Goal: Information Seeking & Learning: Learn about a topic

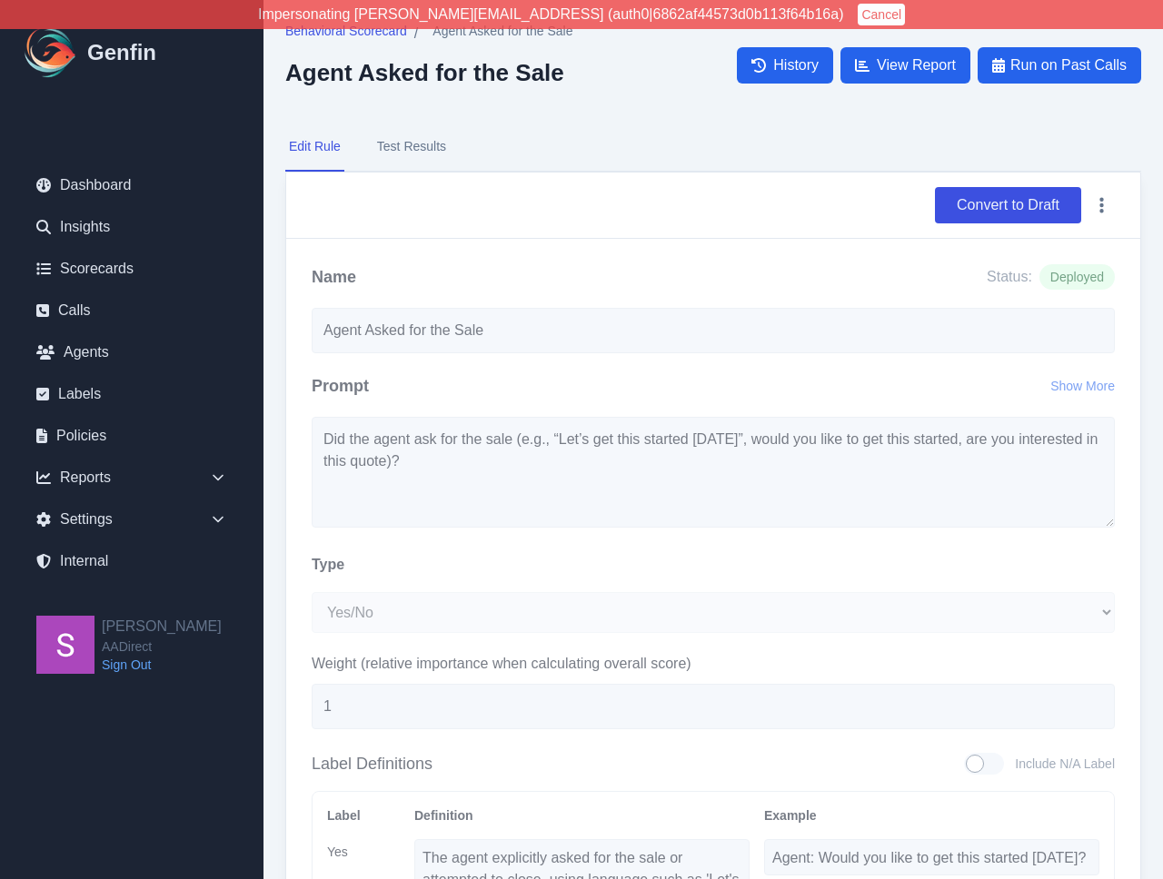
select select "Yes/No"
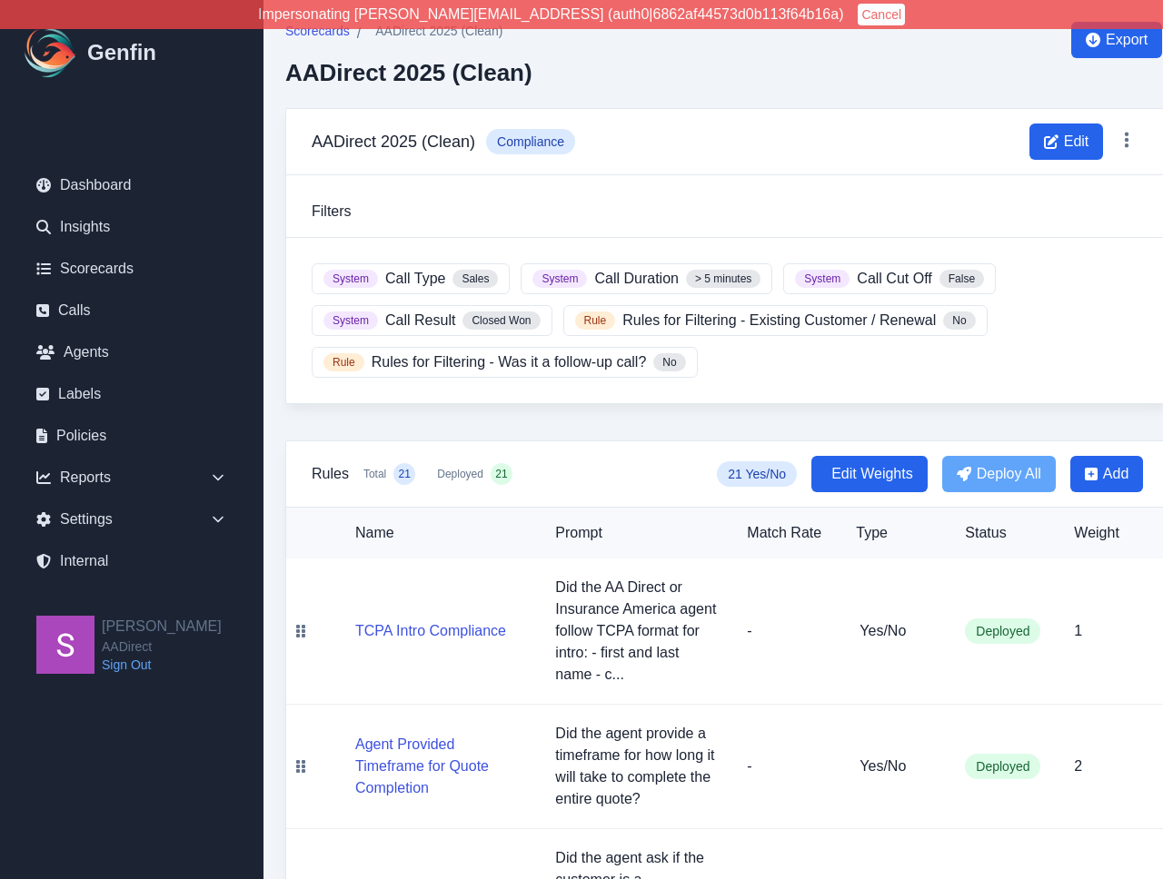
scroll to position [1481, 0]
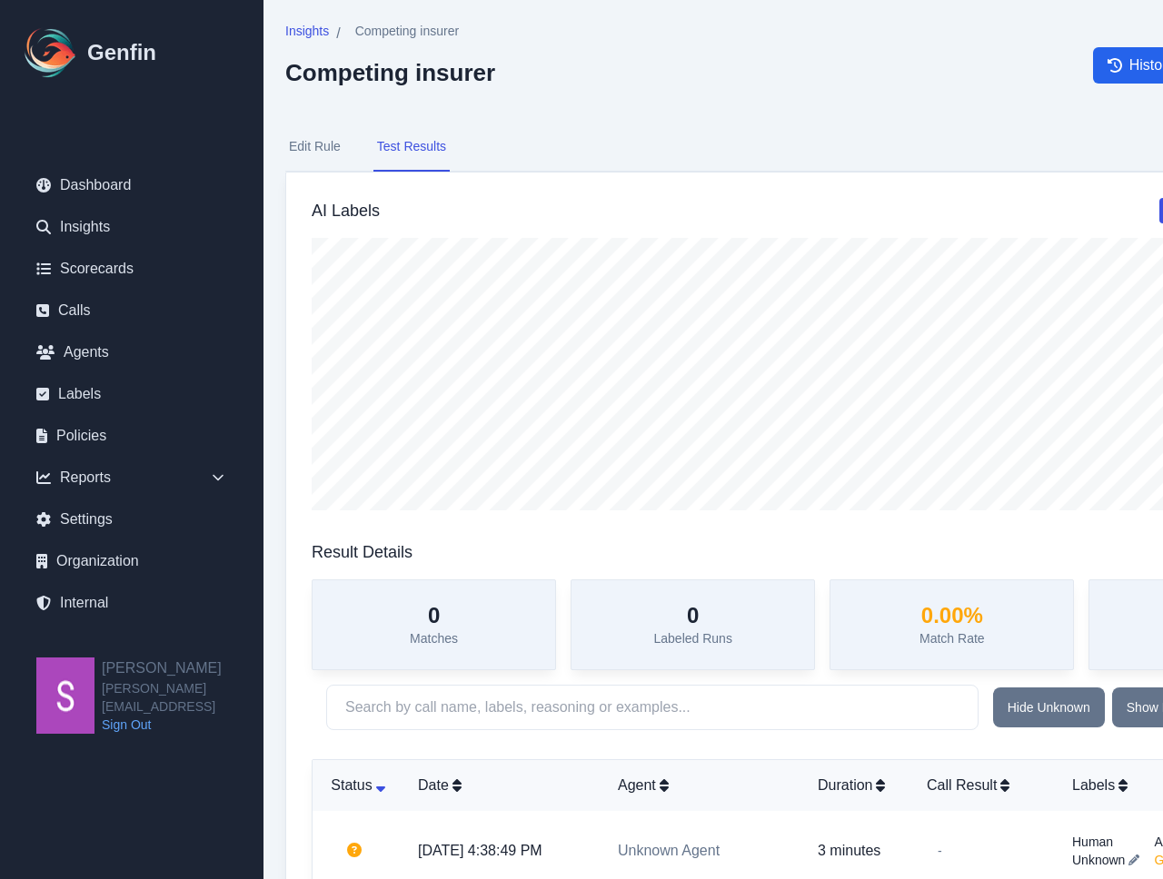
scroll to position [31, 0]
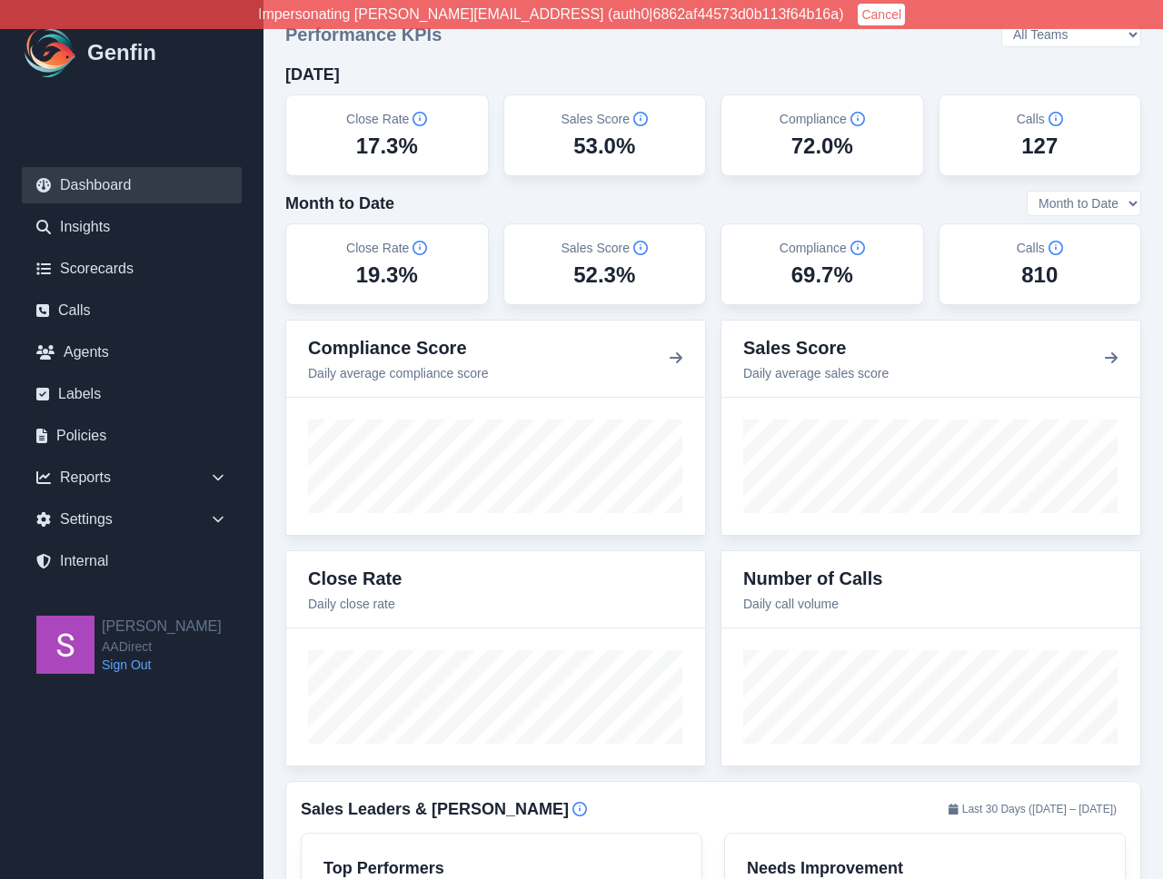
scroll to position [1682, 0]
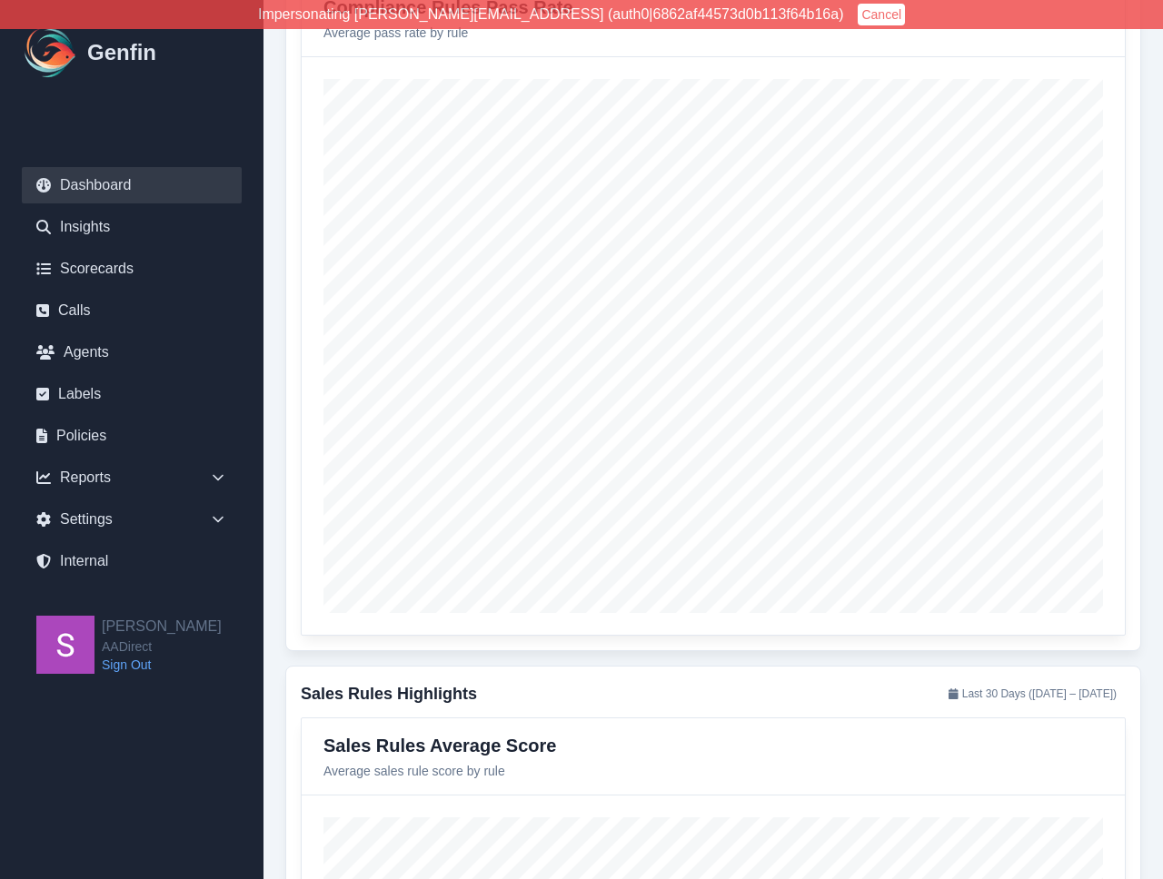
click at [125, 65] on h1 "Genfin" at bounding box center [121, 52] width 69 height 29
click at [56, 54] on img at bounding box center [51, 53] width 58 height 58
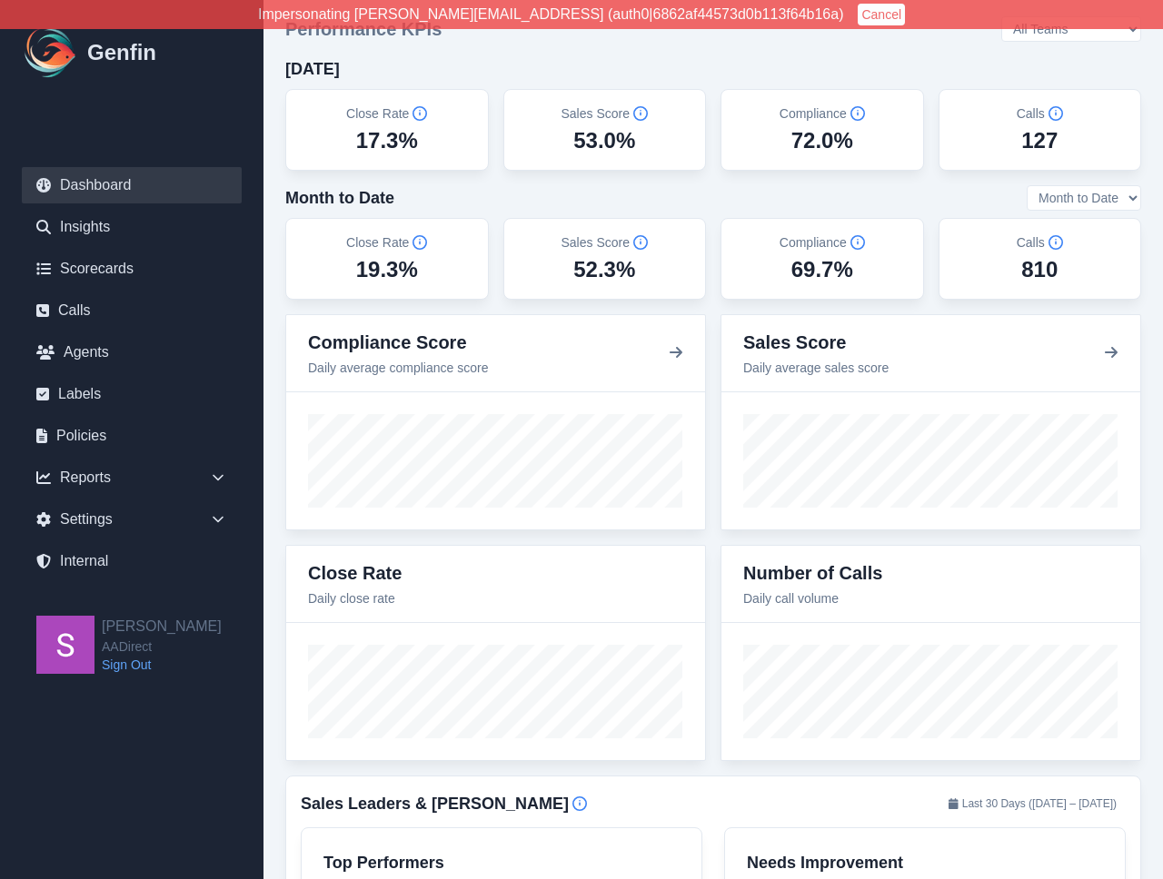
scroll to position [9, 0]
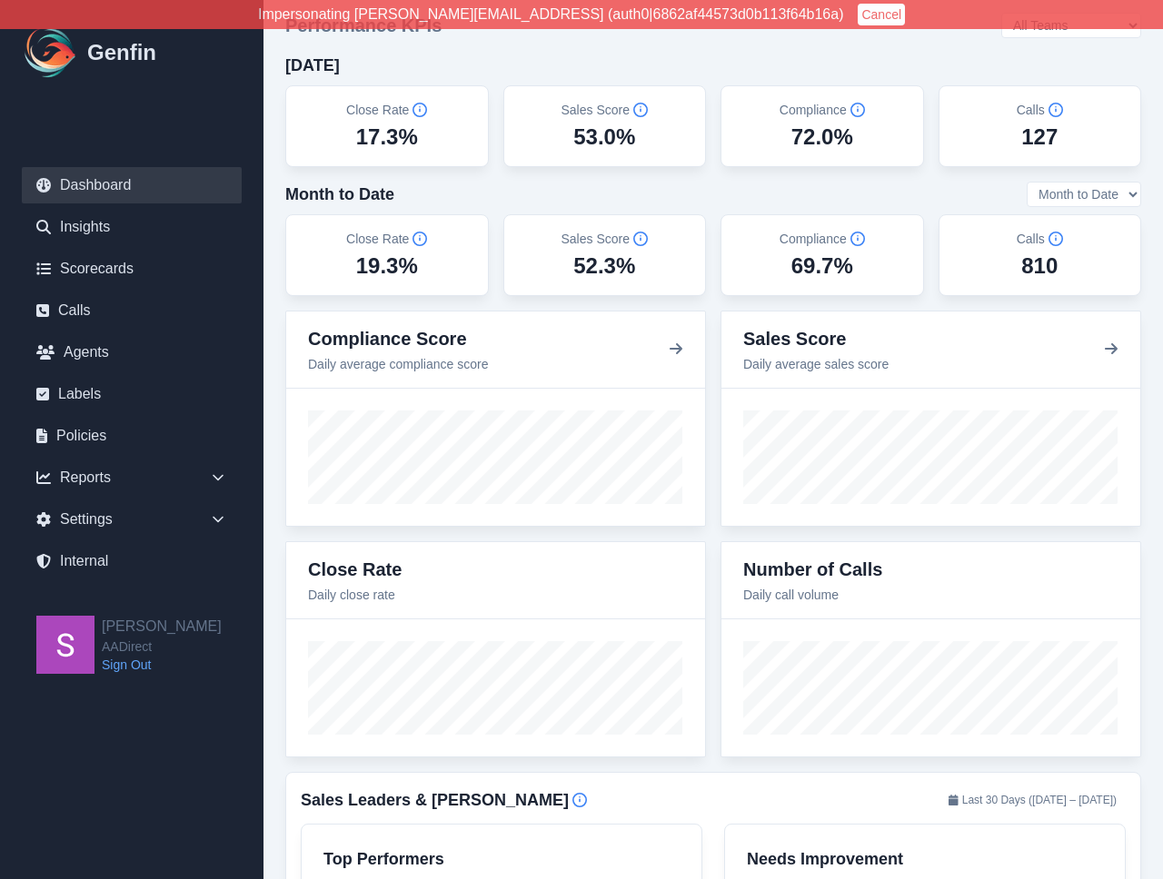
click at [437, 252] on div "Close Rate 19.3%" at bounding box center [387, 255] width 173 height 51
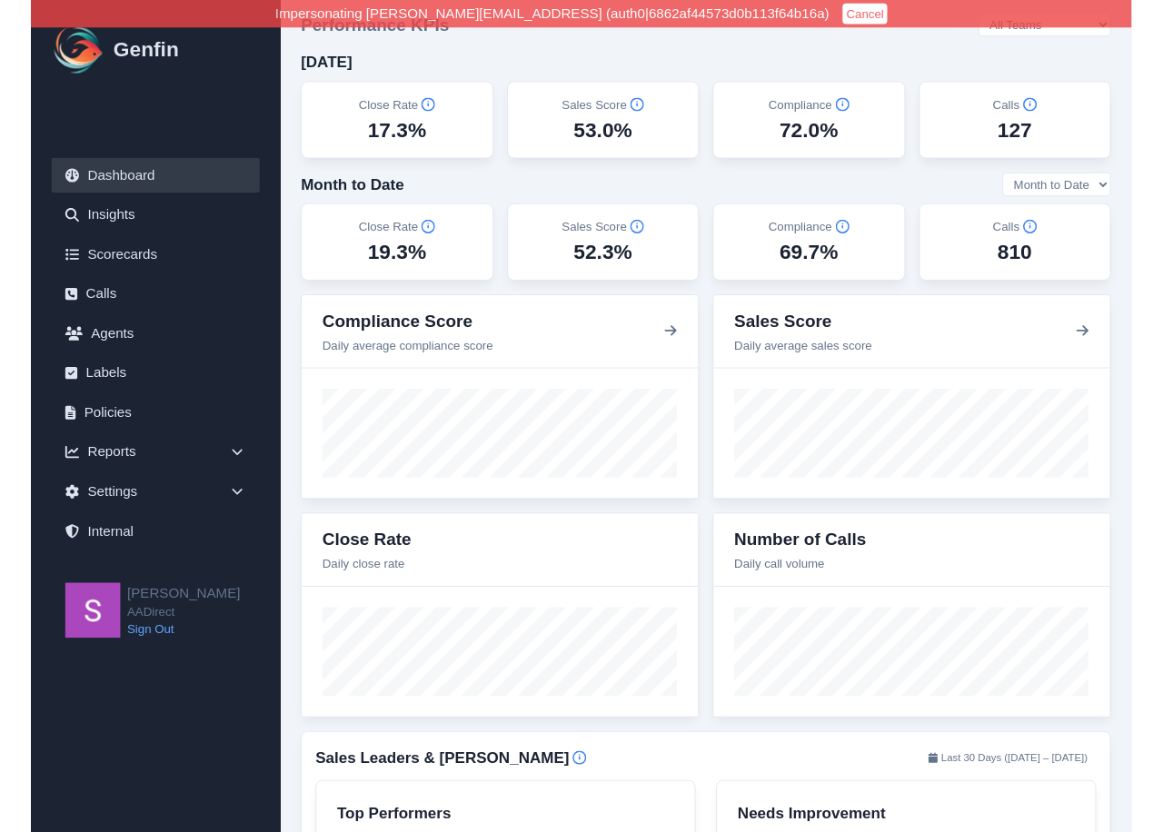
scroll to position [0, 0]
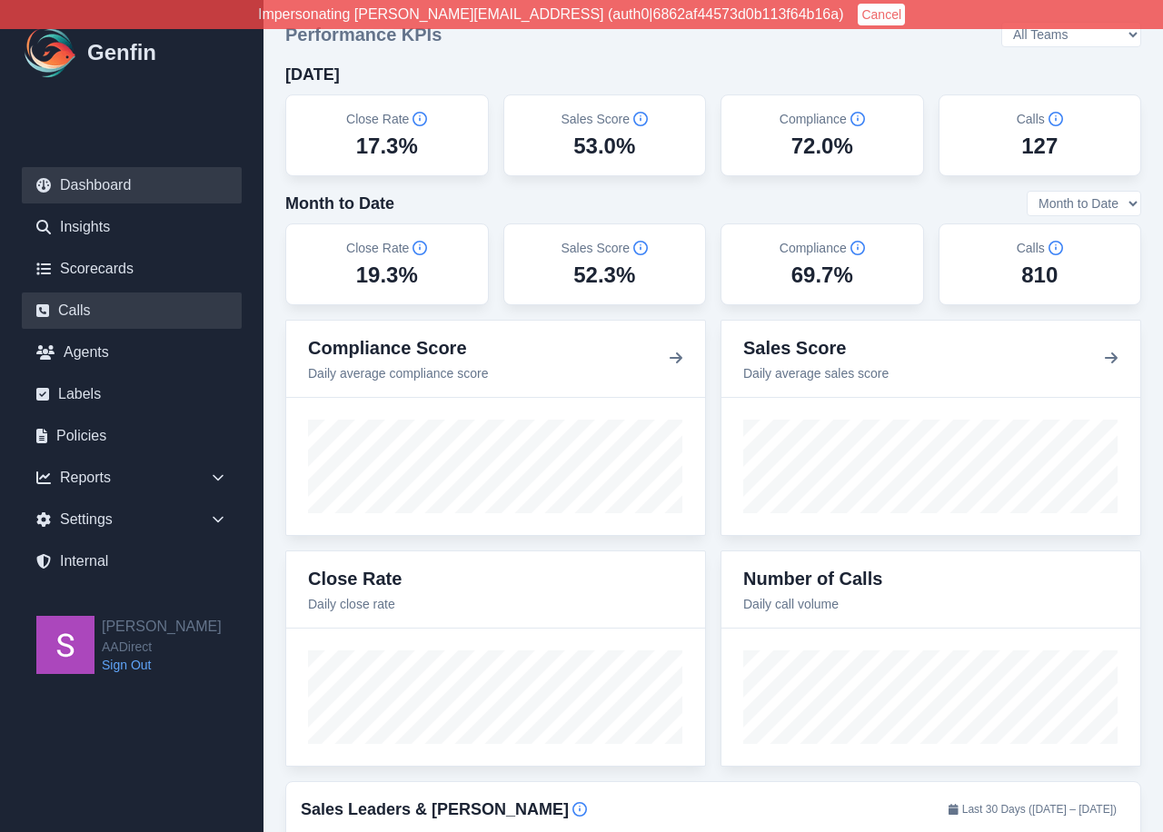
click at [110, 313] on link "Calls" at bounding box center [132, 310] width 220 height 36
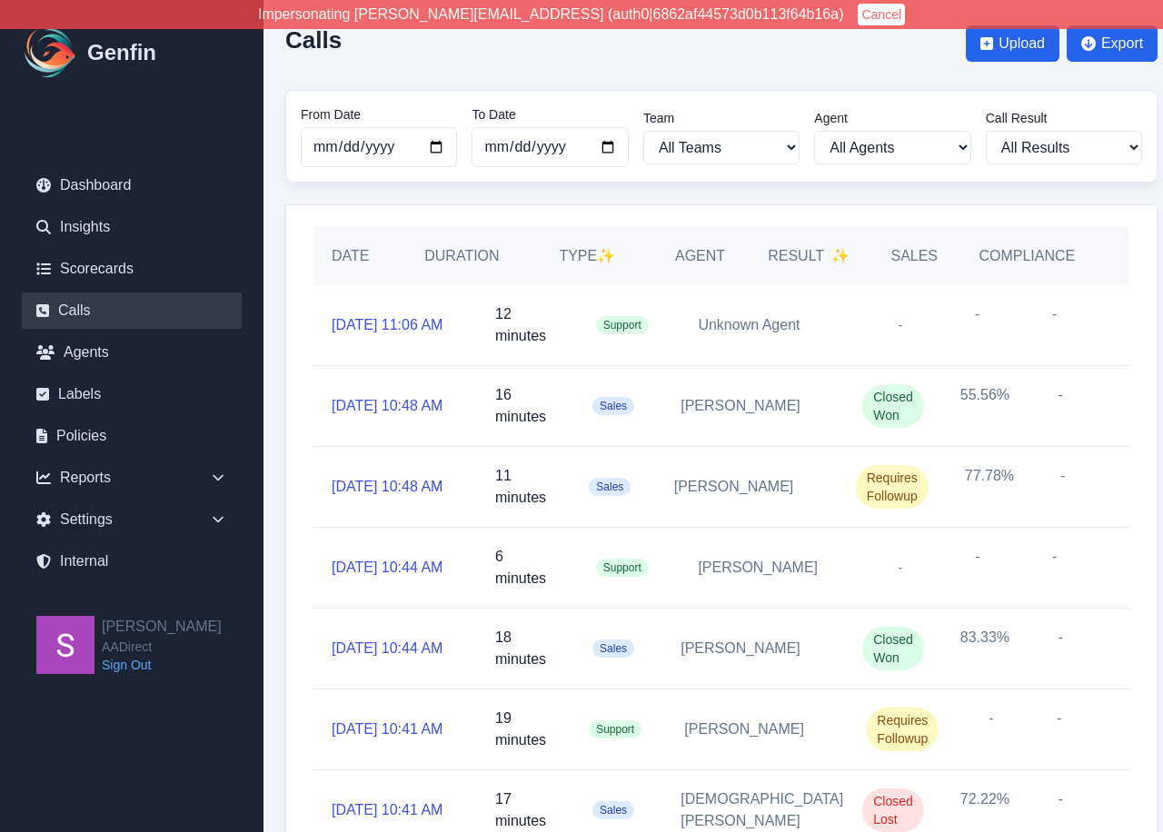
scroll to position [15, 0]
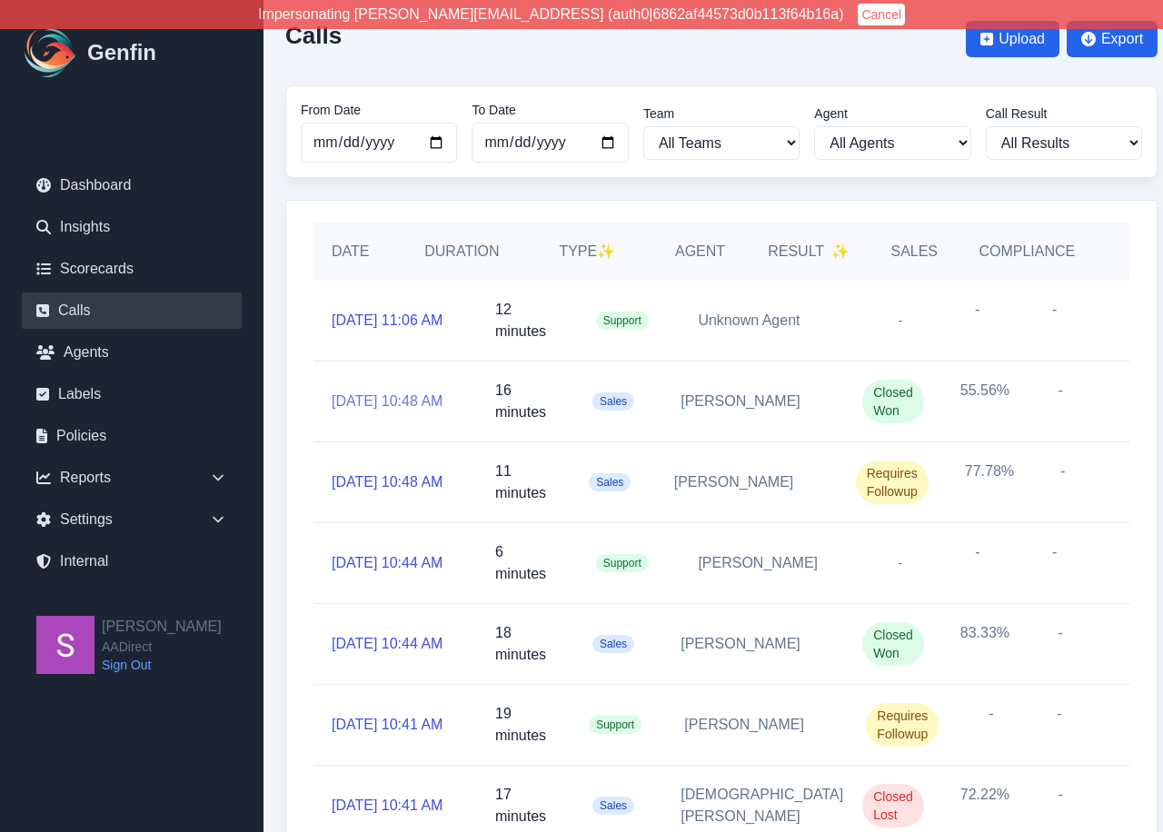
click at [381, 391] on link "[DATE] 10:48 AM" at bounding box center [386, 402] width 111 height 22
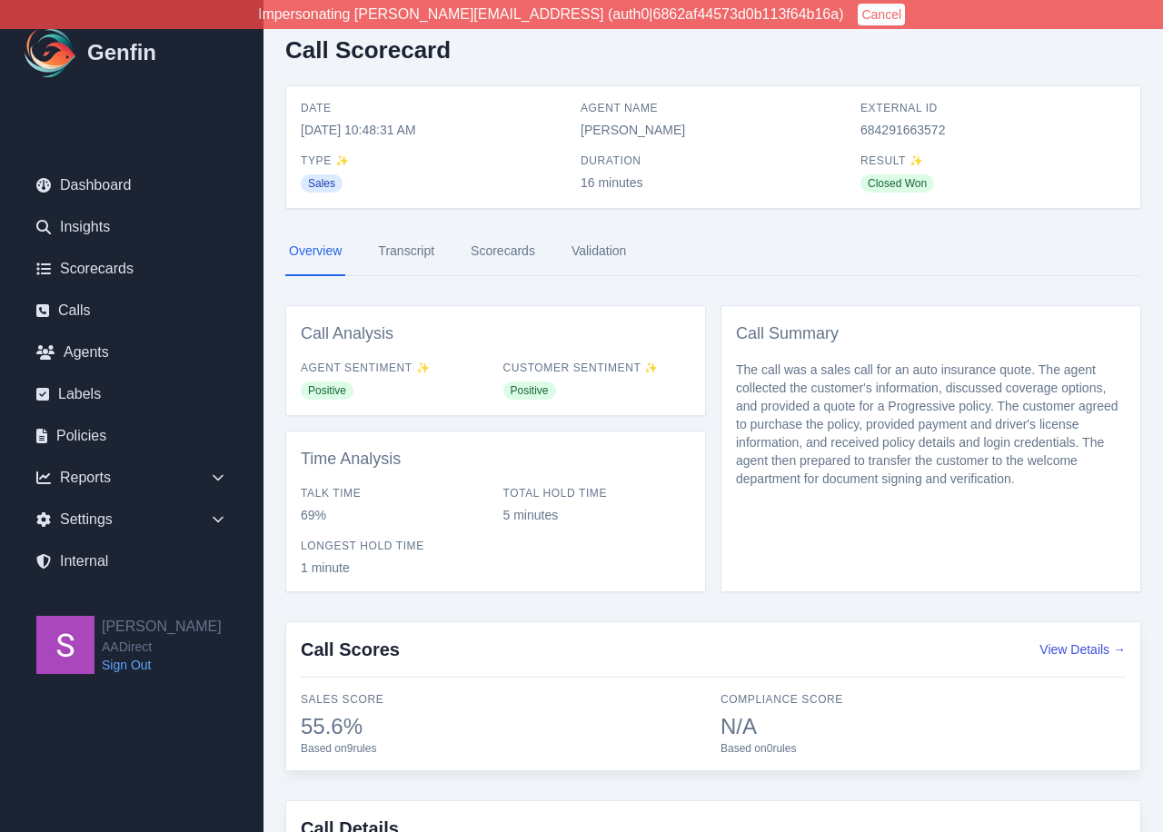
click at [408, 255] on link "Transcript" at bounding box center [406, 251] width 64 height 49
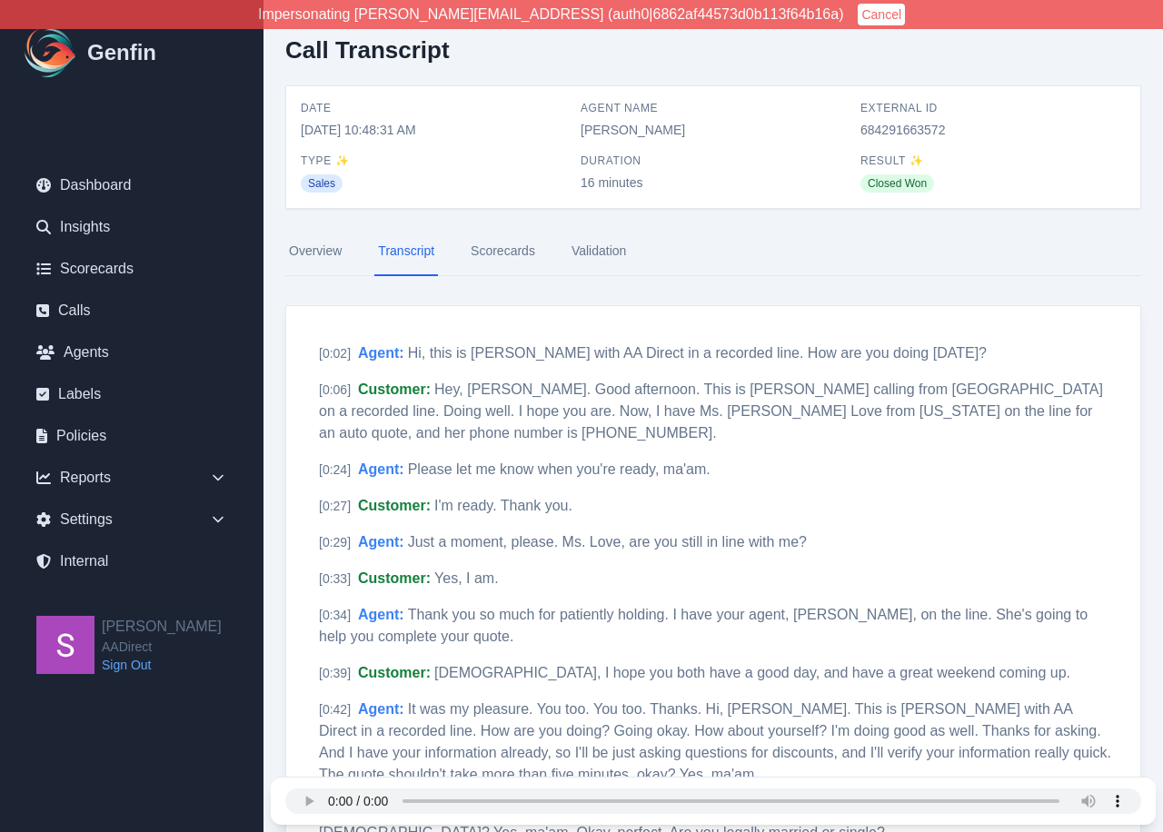
click at [511, 254] on link "Scorecards" at bounding box center [503, 251] width 72 height 49
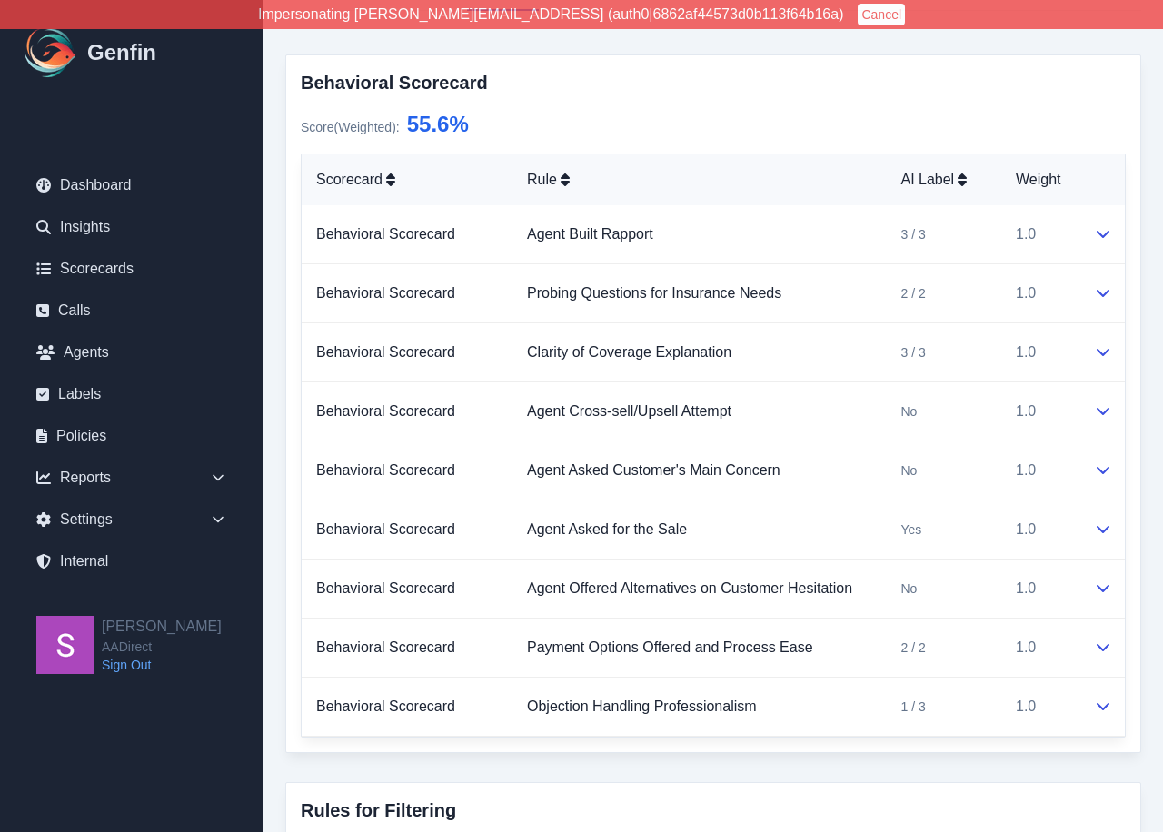
scroll to position [267, 0]
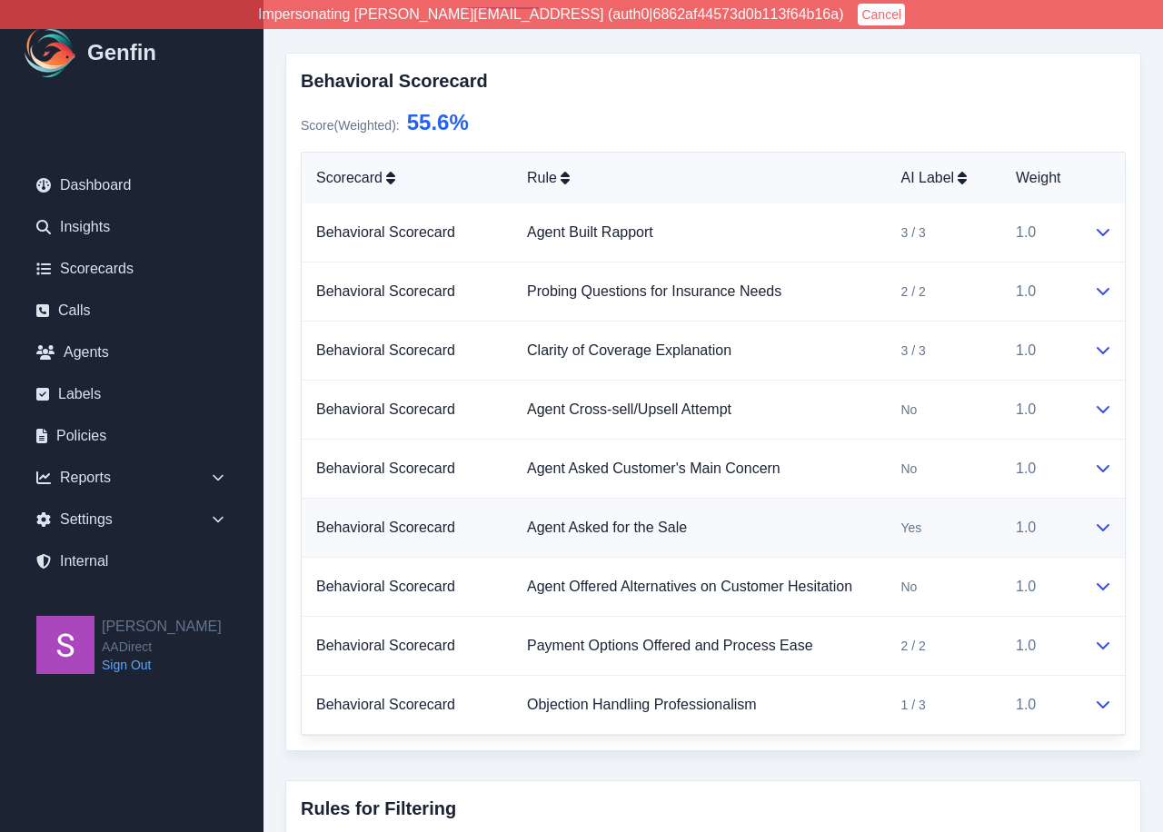
click at [1099, 529] on icon at bounding box center [1102, 526] width 15 height 15
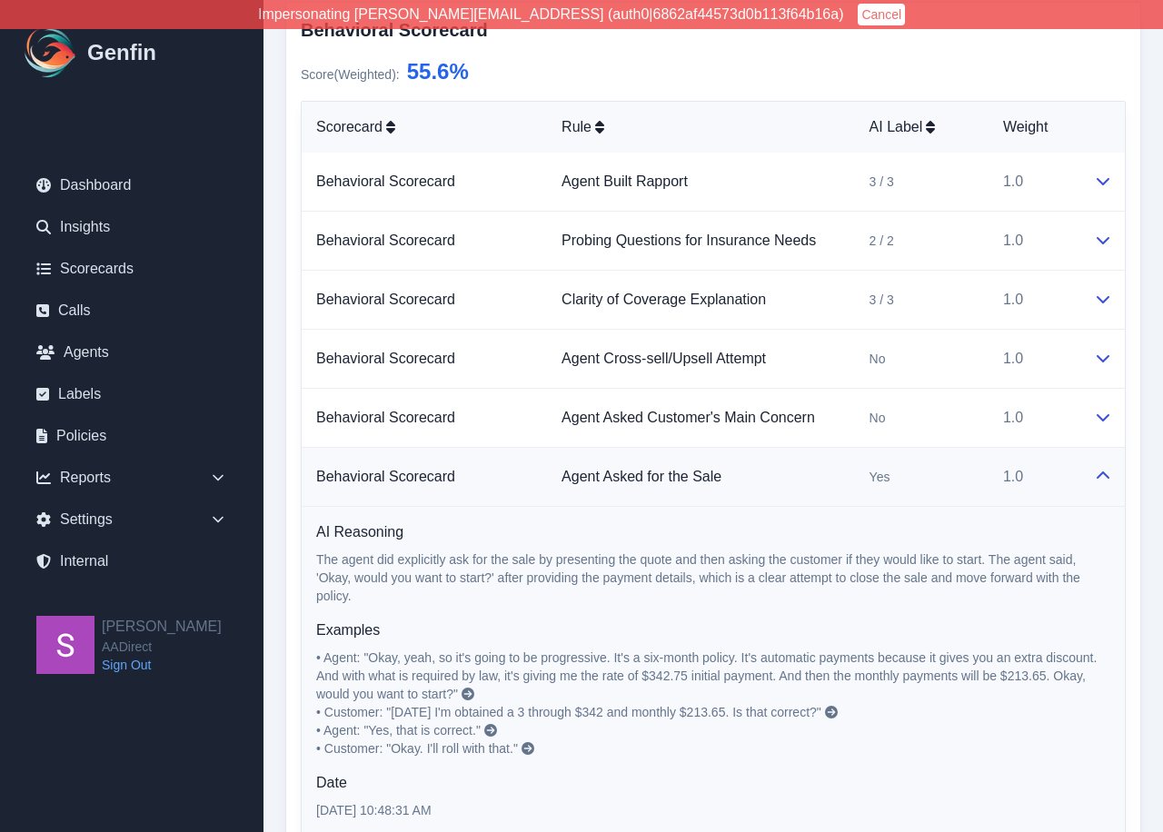
scroll to position [320, 0]
